Goal: Information Seeking & Learning: Check status

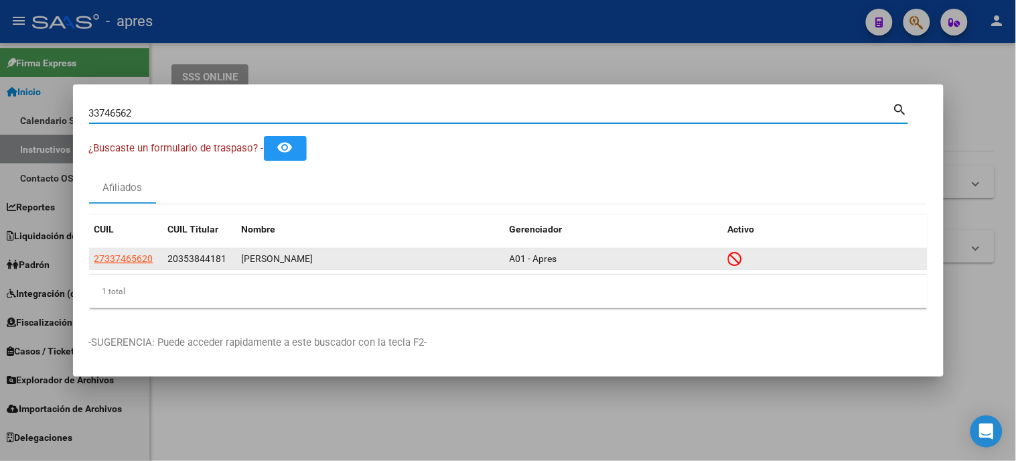
click at [123, 265] on app-link-go-to "27337465620" at bounding box center [123, 258] width 59 height 15
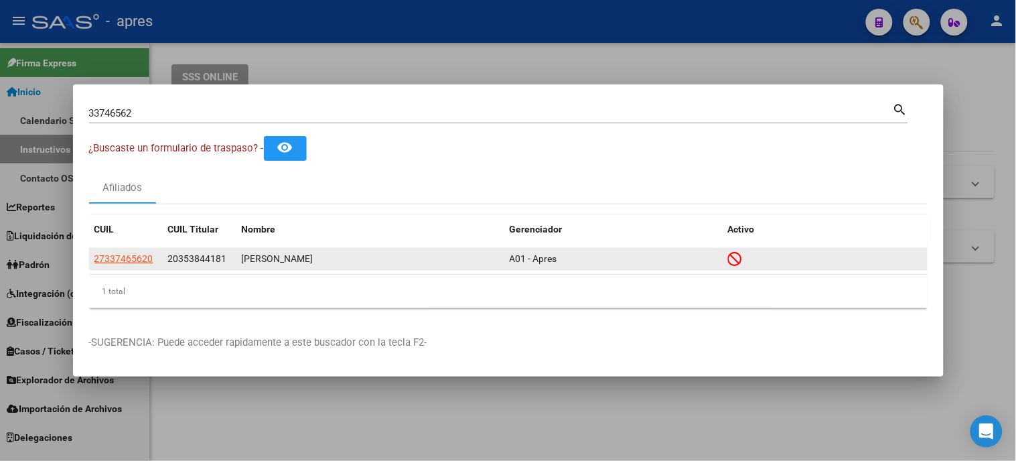
click at [125, 256] on span "27337465620" at bounding box center [123, 258] width 59 height 11
type textarea "27337465620"
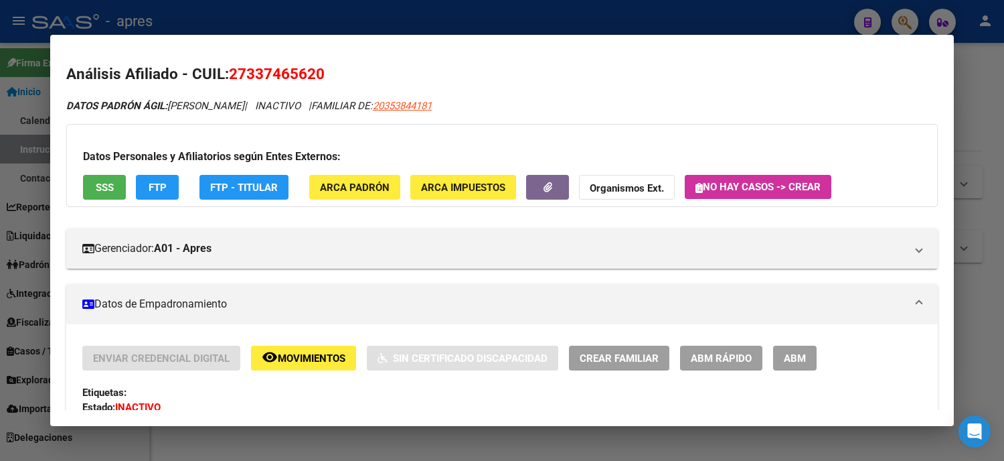
click at [107, 185] on span "SSS" at bounding box center [105, 187] width 18 height 12
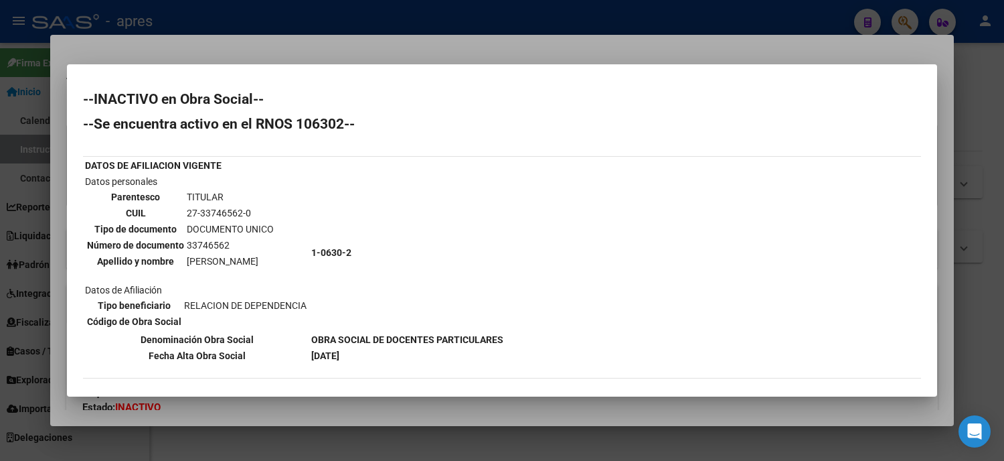
drag, startPoint x: 199, startPoint y: 208, endPoint x: 238, endPoint y: 206, distance: 38.9
click at [238, 206] on td "27-33746562-0" at bounding box center [230, 213] width 88 height 15
copy td "33746562"
click at [0, 105] on div at bounding box center [502, 230] width 1004 height 461
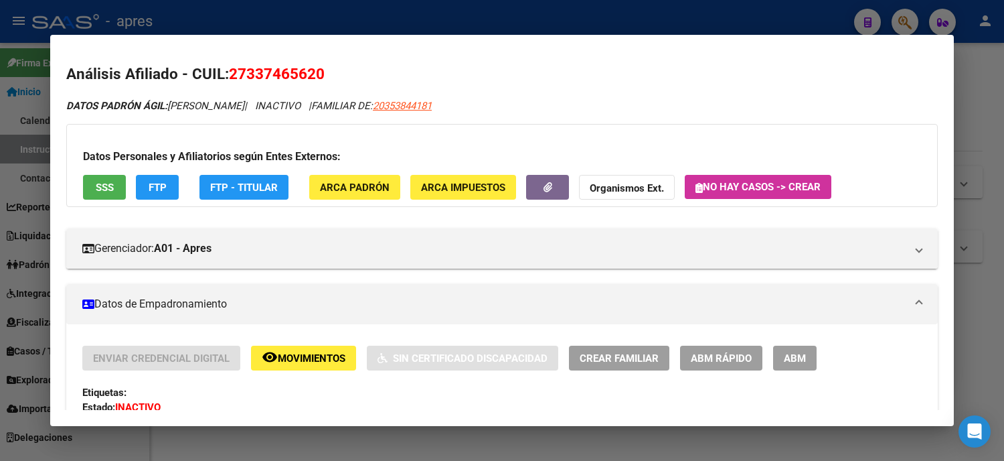
drag, startPoint x: 309, startPoint y: 74, endPoint x: 223, endPoint y: 79, distance: 86.5
click at [229, 79] on span "27337465620" at bounding box center [277, 73] width 96 height 17
copy span "27337465620"
drag, startPoint x: 0, startPoint y: 236, endPoint x: 116, endPoint y: 148, distance: 145.3
click at [0, 236] on div at bounding box center [502, 230] width 1004 height 461
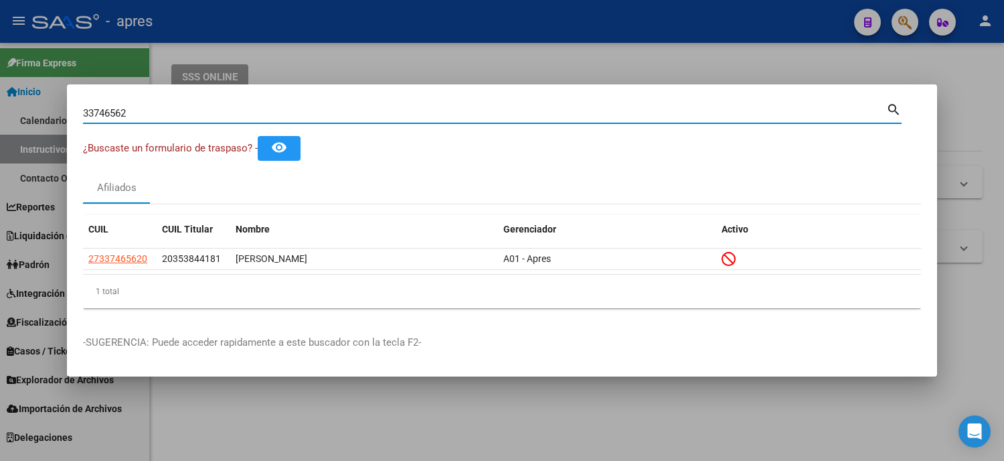
click at [40, 117] on div "33746562 Buscar (apellido, dni, cuil, nro traspaso, cuit, obra social) search ¿…" at bounding box center [502, 230] width 1004 height 461
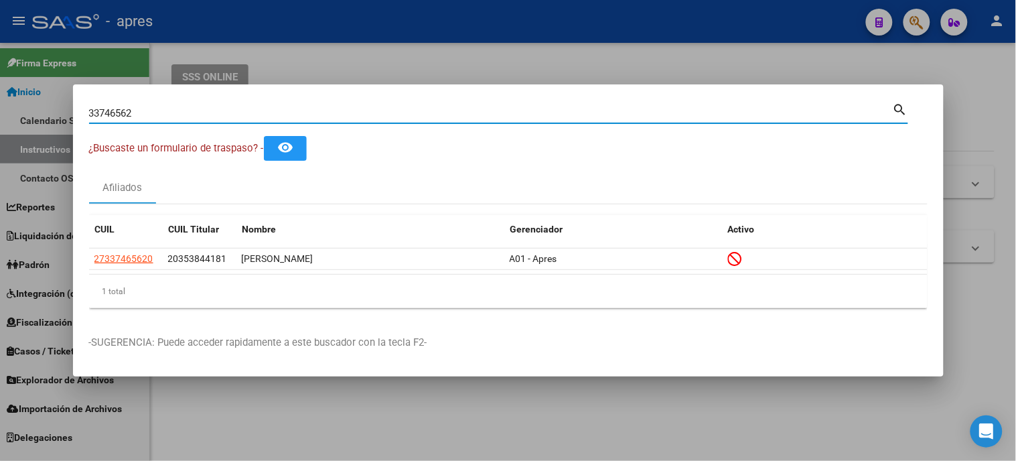
paste input "2038670661"
type input "20386706612"
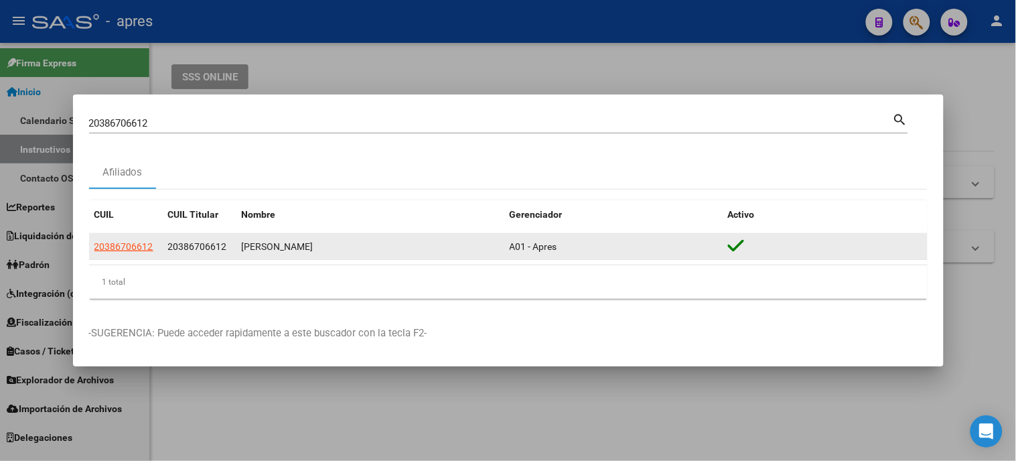
click at [126, 239] on app-link-go-to "20386706612" at bounding box center [123, 246] width 59 height 15
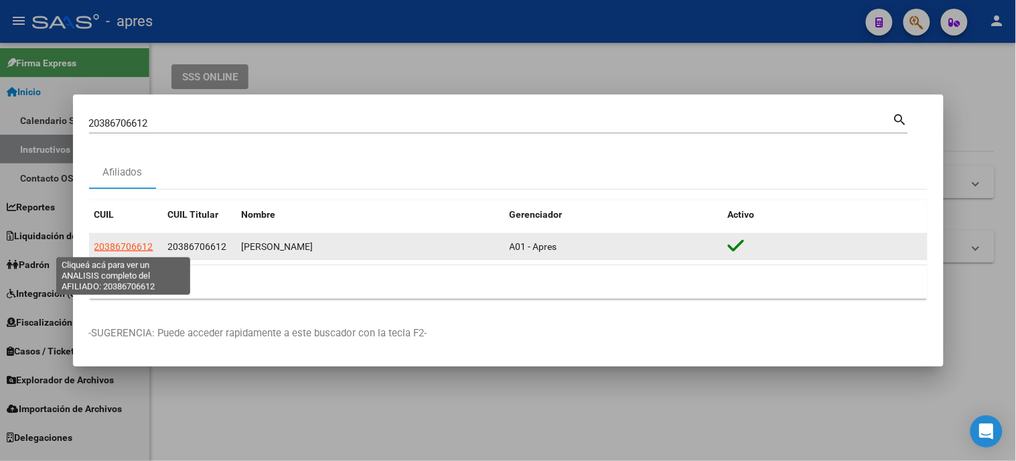
click at [131, 244] on span "20386706612" at bounding box center [123, 246] width 59 height 11
type textarea "20386706612"
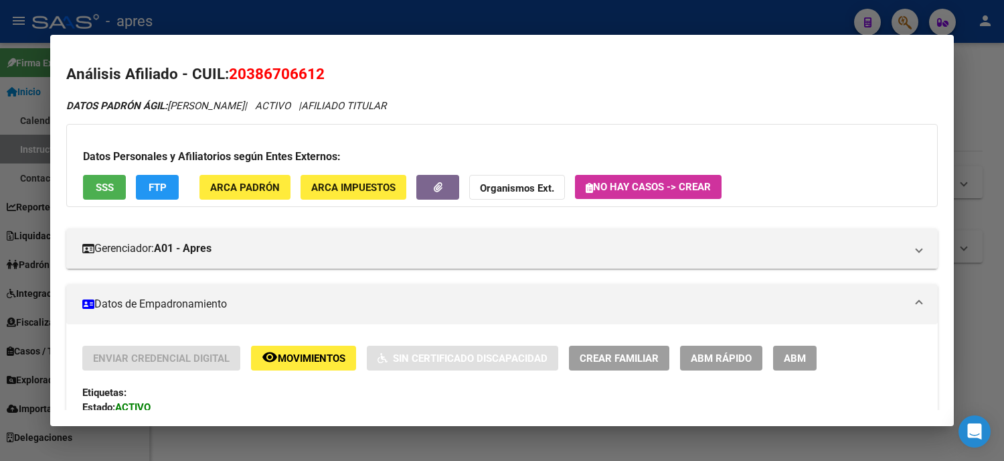
click at [99, 190] on span "SSS" at bounding box center [105, 187] width 18 height 12
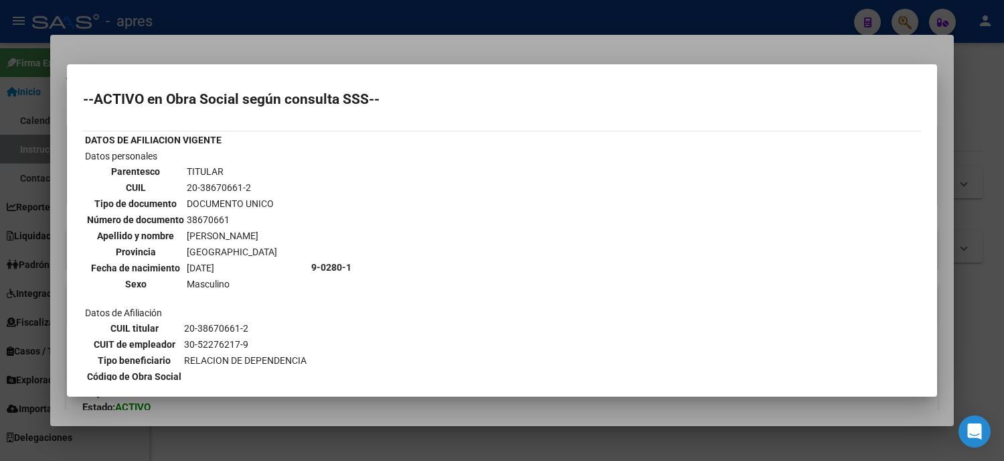
scroll to position [74, 0]
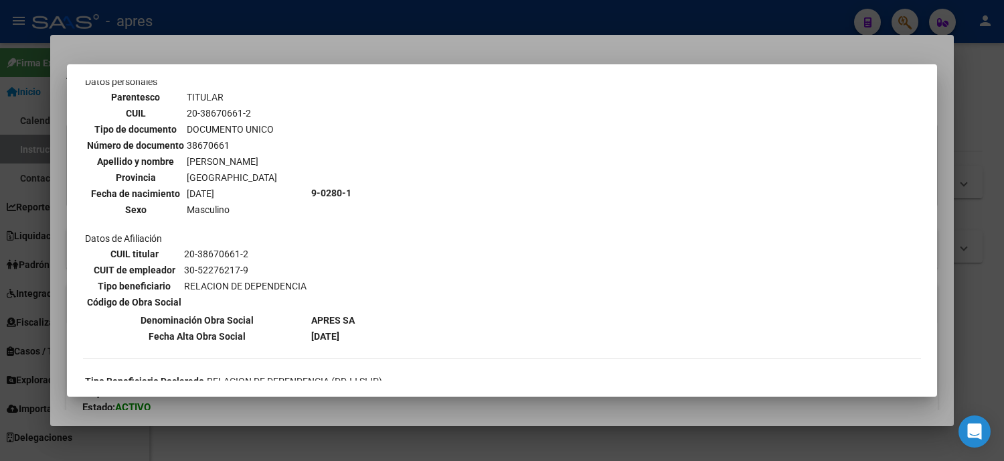
click at [0, 188] on div at bounding box center [502, 230] width 1004 height 461
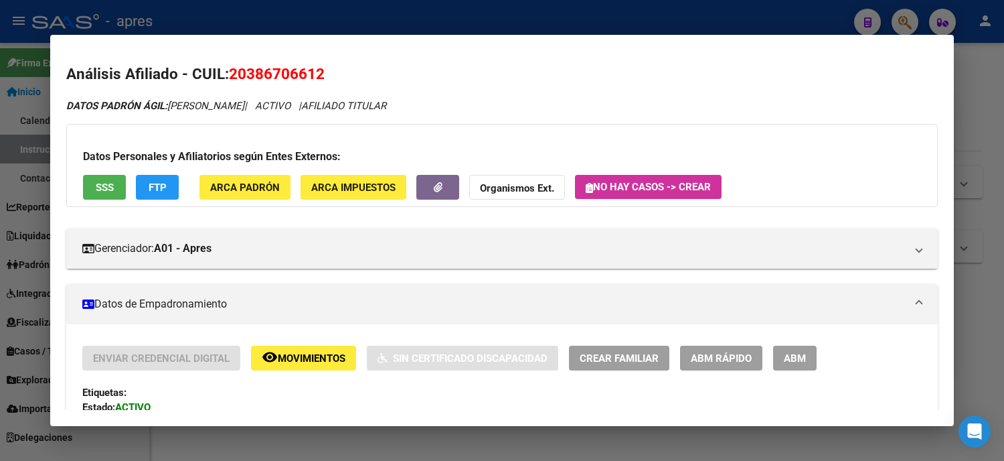
click at [0, 122] on div at bounding box center [502, 230] width 1004 height 461
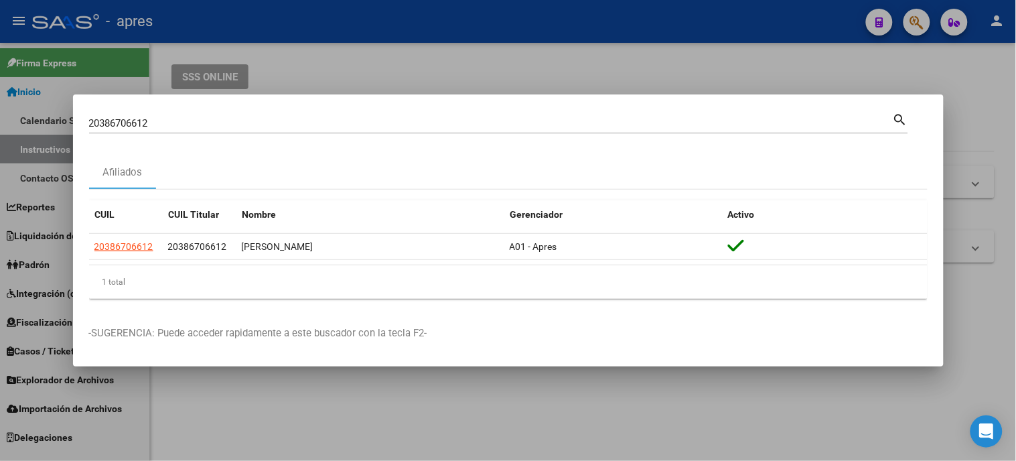
drag, startPoint x: 184, startPoint y: 116, endPoint x: 168, endPoint y: 129, distance: 20.5
click at [143, 124] on div "20386706612 Buscar (apellido, dni, [PERSON_NAME], [PERSON_NAME], cuit, obra soc…" at bounding box center [491, 123] width 804 height 20
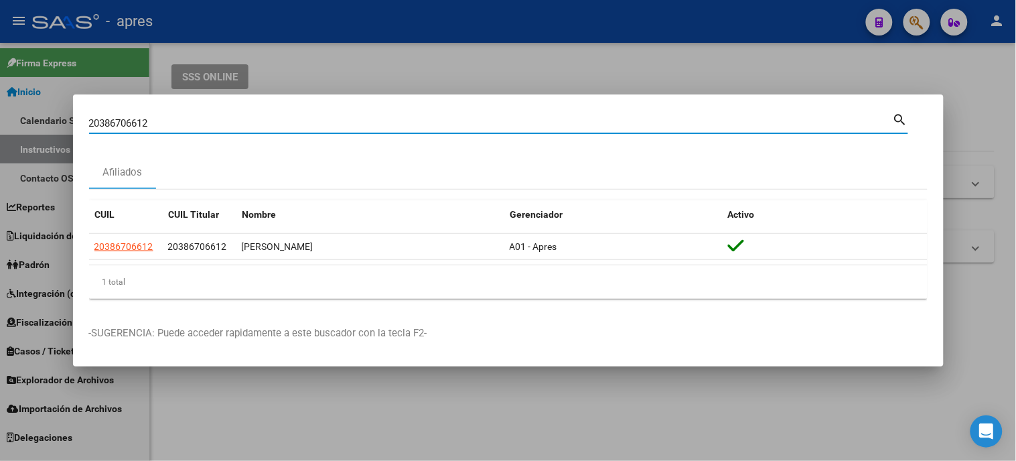
drag, startPoint x: 184, startPoint y: 128, endPoint x: 76, endPoint y: 117, distance: 108.4
click at [85, 119] on mat-dialog-content "20386706612 Buscar (apellido, dni, cuil, nro traspaso, cuit, obra social) searc…" at bounding box center [508, 209] width 871 height 199
paste input "-42231501-3"
type input "20422315013"
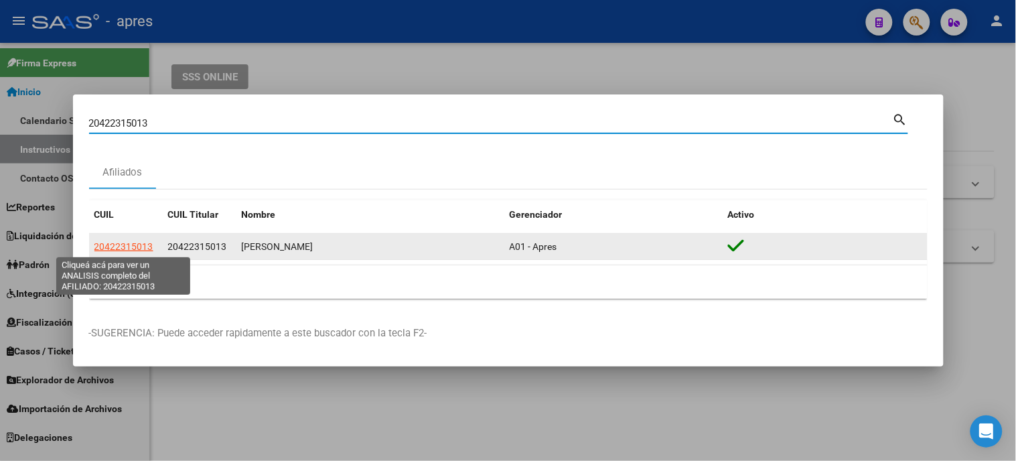
click at [126, 249] on span "20422315013" at bounding box center [123, 246] width 59 height 11
type textarea "20422315013"
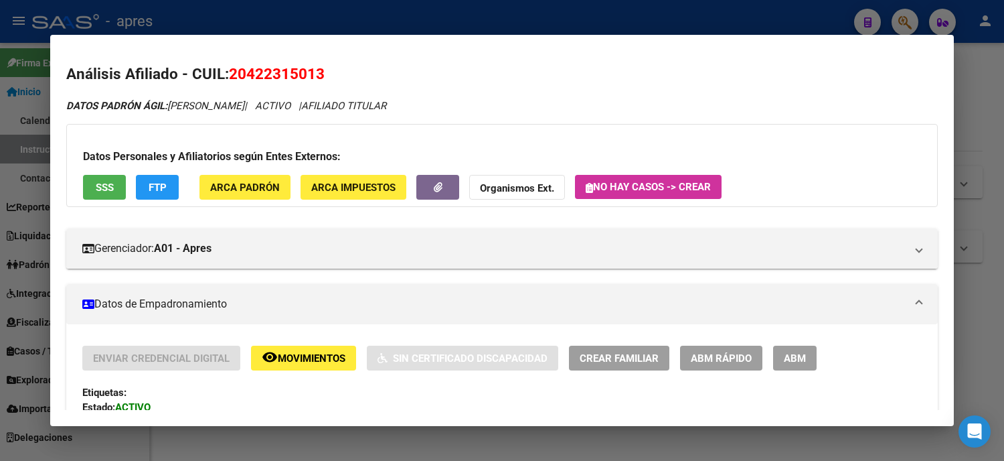
click at [108, 185] on span "SSS" at bounding box center [105, 187] width 18 height 12
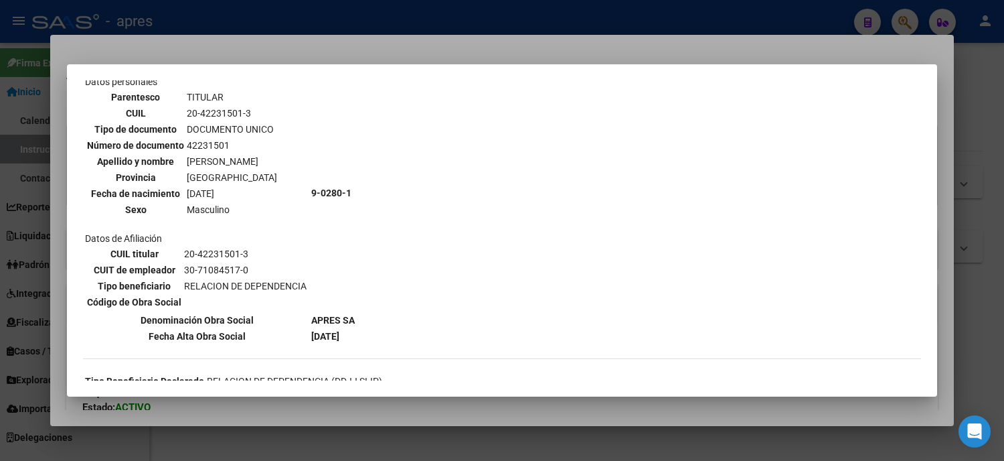
scroll to position [223, 0]
